Goal: Task Accomplishment & Management: Manage account settings

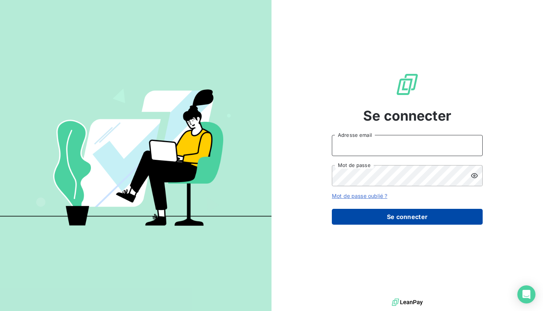
type input "[EMAIL_ADDRESS][DOMAIN_NAME]"
click at [417, 218] on button "Se connecter" at bounding box center [407, 217] width 151 height 16
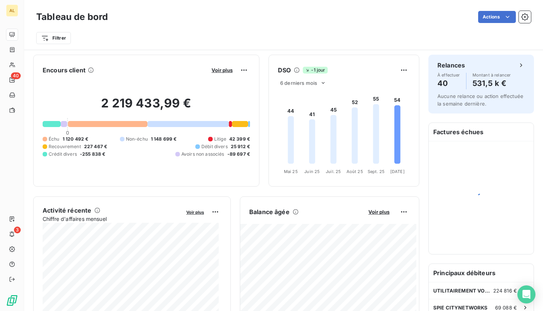
scroll to position [113, 0]
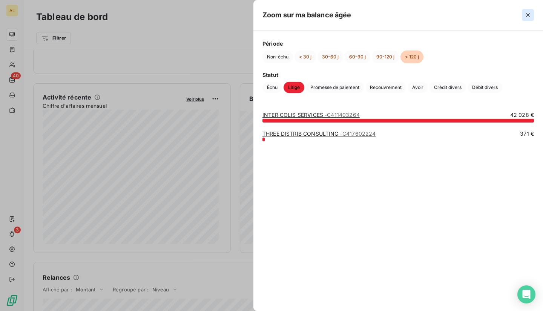
click at [527, 15] on icon "button" at bounding box center [528, 15] width 8 height 8
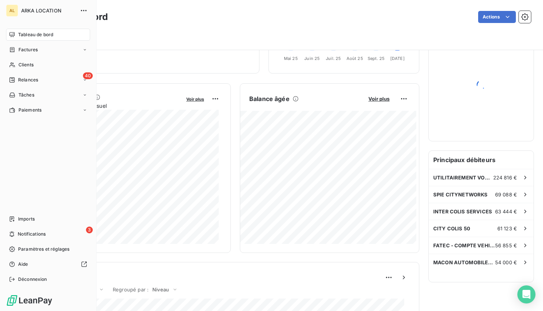
click at [18, 160] on div "Tableau de bord Factures Clients 40 Relances Tâches Paiements Imports 3 Notific…" at bounding box center [48, 157] width 84 height 257
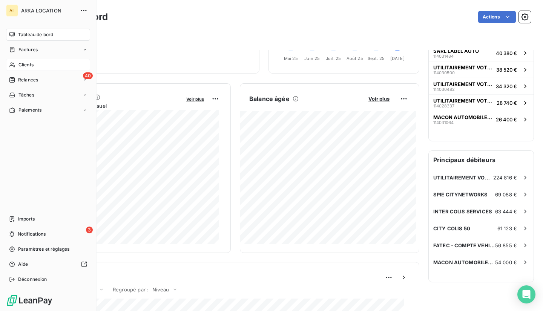
click at [30, 64] on span "Clients" at bounding box center [25, 64] width 15 height 7
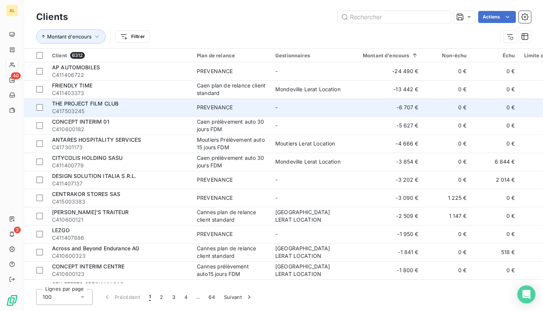
click at [136, 103] on div "THE PROJECT FILM CLUB" at bounding box center [120, 104] width 136 height 8
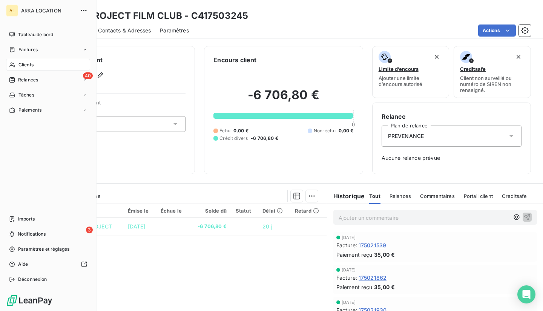
click at [26, 63] on span "Clients" at bounding box center [25, 64] width 15 height 7
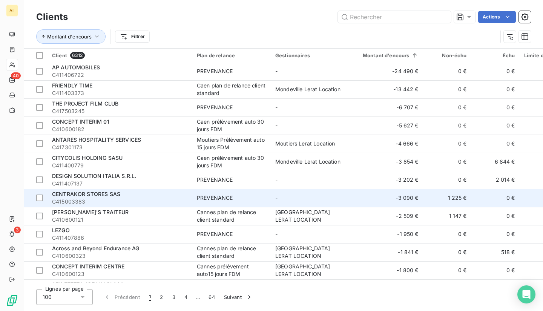
scroll to position [38, 0]
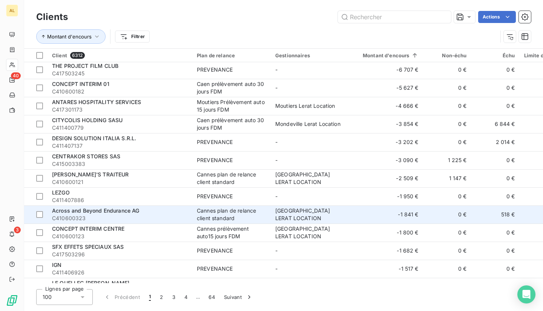
click at [237, 210] on div "Cannes plan de relance client standard" at bounding box center [231, 214] width 69 height 15
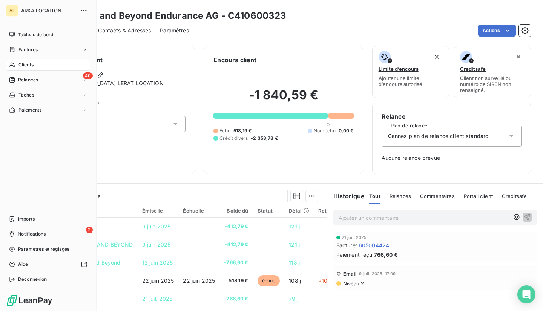
click at [28, 65] on span "Clients" at bounding box center [25, 64] width 15 height 7
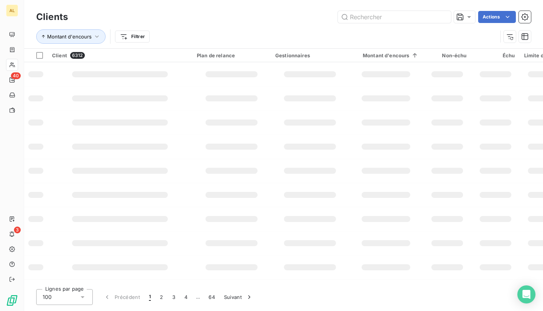
click at [179, 19] on div "Actions" at bounding box center [304, 17] width 454 height 12
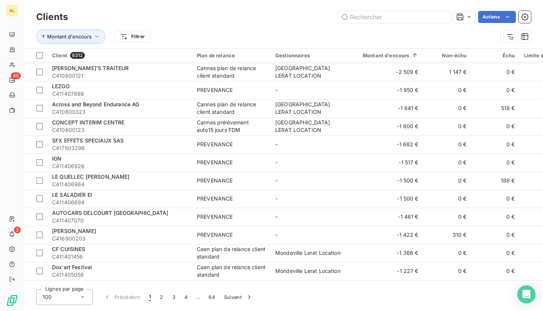
scroll to position [679, 0]
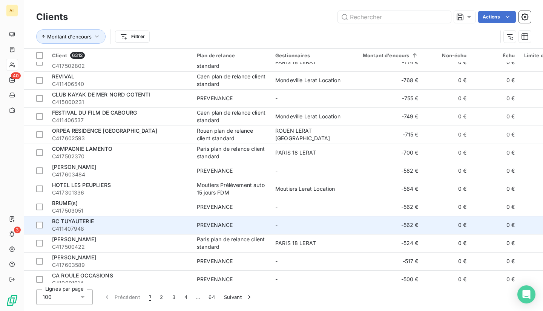
click at [77, 222] on span "BC TUYAUTERIE" at bounding box center [73, 221] width 42 height 6
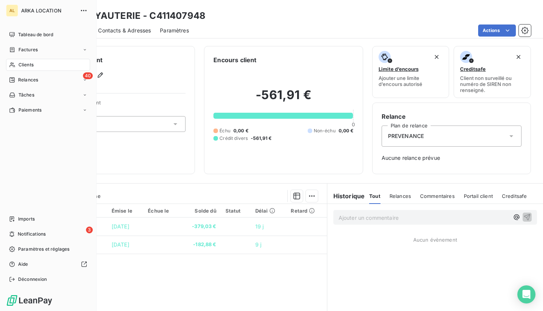
click at [26, 65] on span "Clients" at bounding box center [25, 64] width 15 height 7
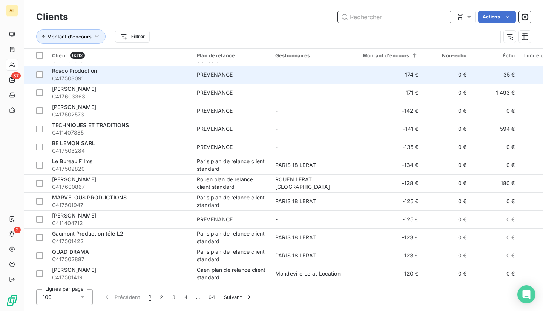
scroll to position [1592, 0]
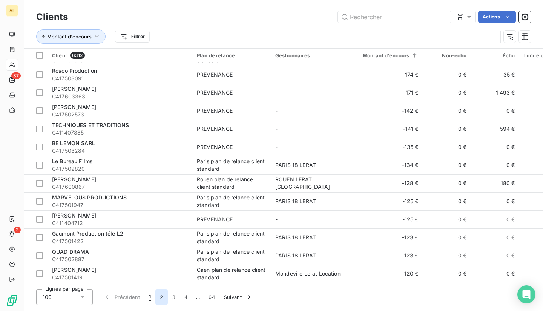
click at [160, 297] on button "2" at bounding box center [161, 297] width 12 height 16
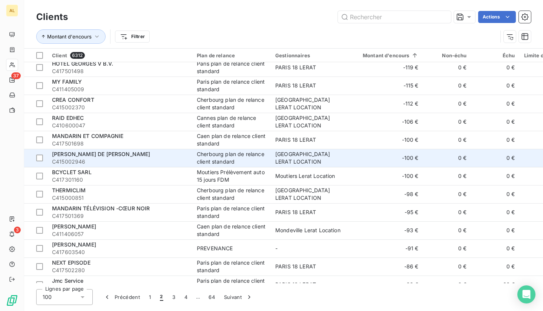
scroll to position [0, 0]
